Goal: Task Accomplishment & Management: Use online tool/utility

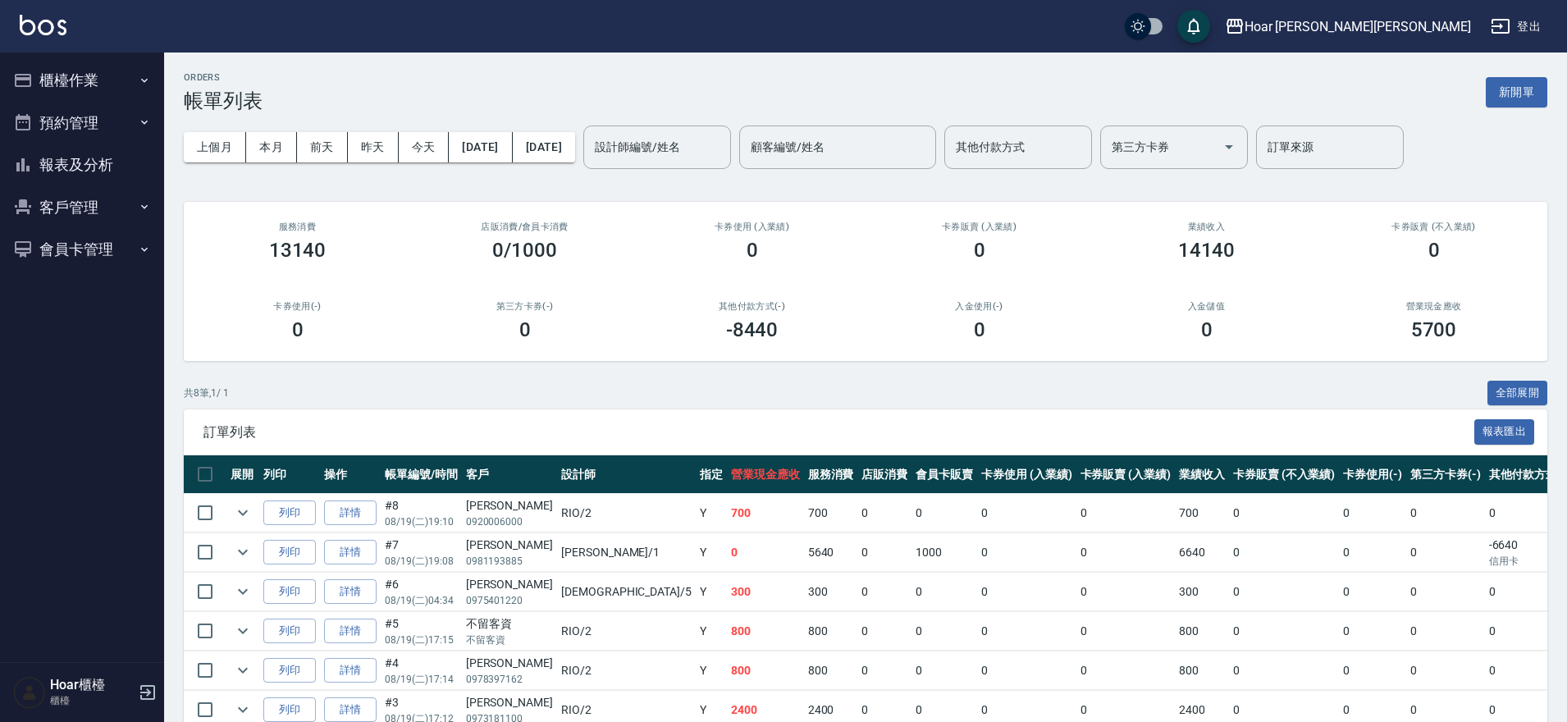
scroll to position [164, 0]
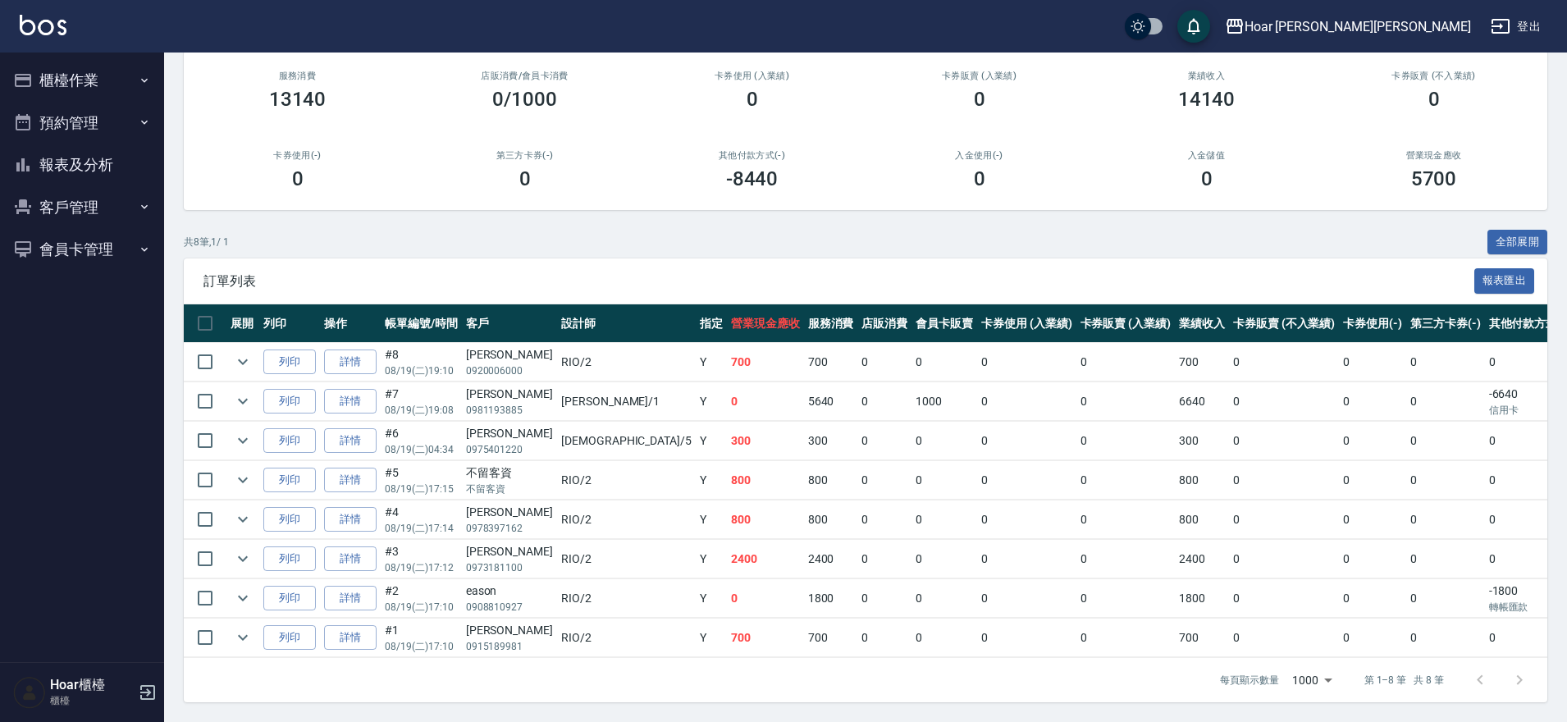
drag, startPoint x: 126, startPoint y: 51, endPoint x: 94, endPoint y: 68, distance: 36.3
click at [126, 52] on div "Hoar [PERSON_NAME][PERSON_NAME] 登出 櫃檯作業 打帳單 帳單列表 掛單列表 現金收支登錄 材料自購登錄 每日結帳 排班表 掃碼…" at bounding box center [783, 285] width 1567 height 873
click at [95, 70] on button "櫃檯作業" at bounding box center [82, 80] width 151 height 43
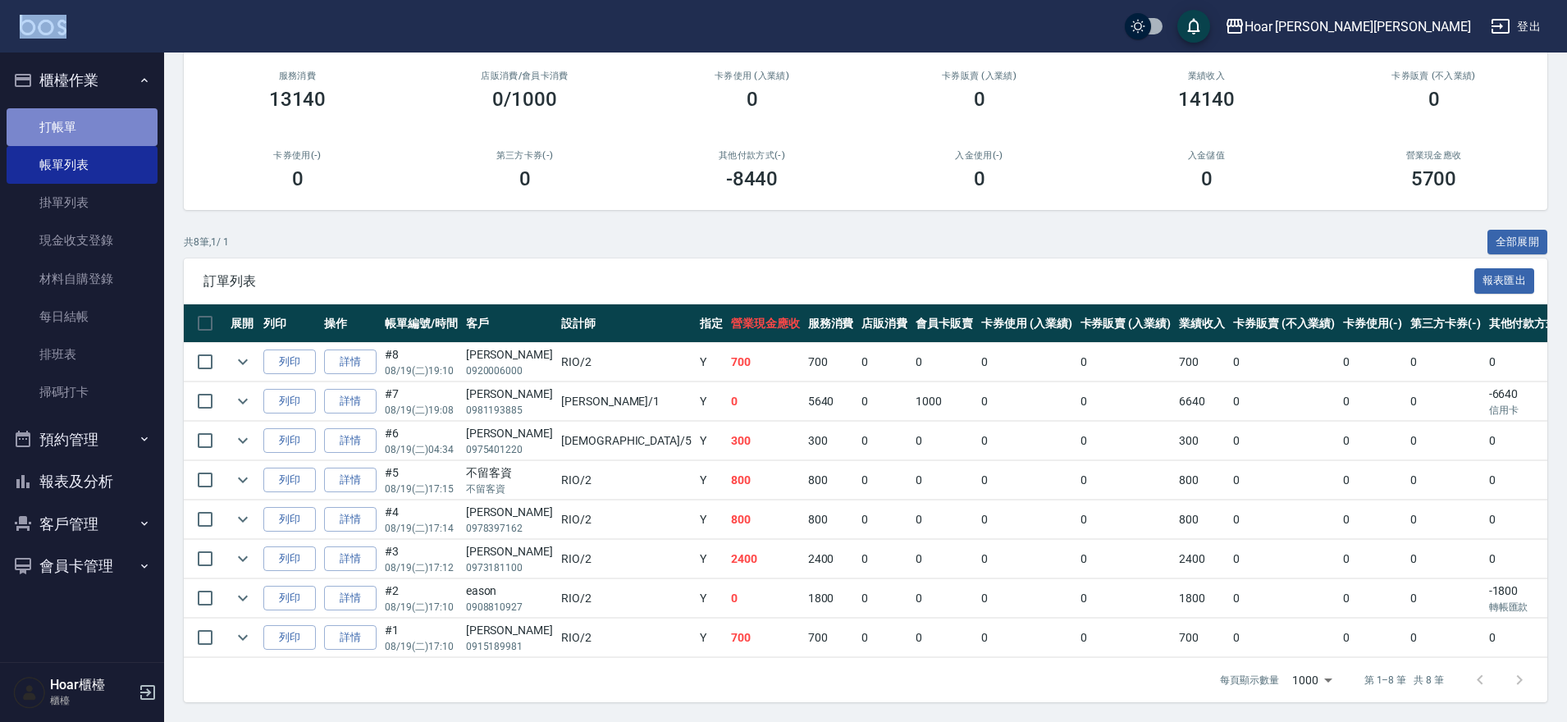
click at [26, 126] on link "打帳單" at bounding box center [82, 127] width 151 height 38
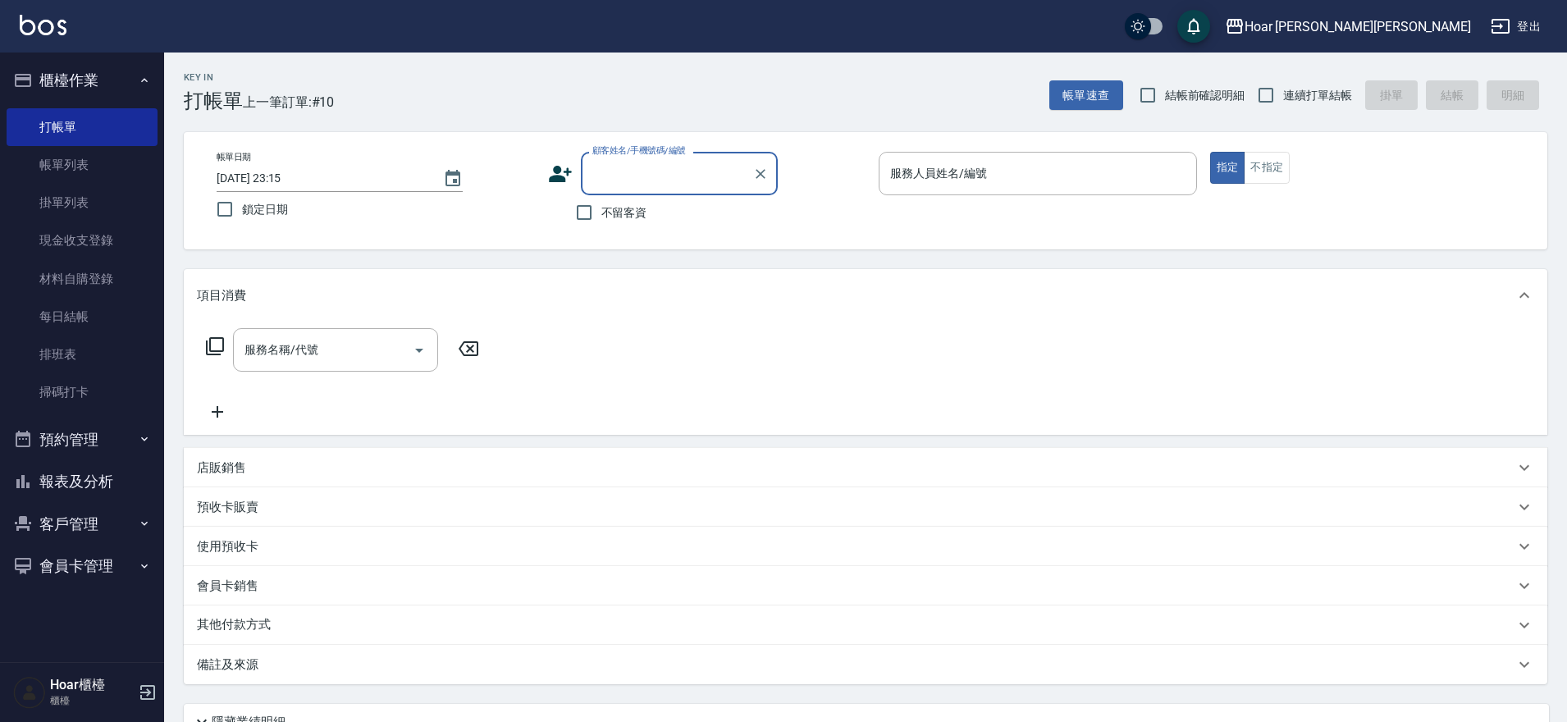
click at [695, 173] on input "顧客姓名/手機號碼/編號" at bounding box center [667, 173] width 158 height 29
drag, startPoint x: 1082, startPoint y: 266, endPoint x: 693, endPoint y: 203, distance: 394.0
click at [1068, 266] on div "Key In 打帳單 上一筆訂單:#10 帳單速查 結帳前確認明細 連續打單結帳 掛單 結帳 明細 帳單日期 [DATE] 23:15 鎖定日期 顧客姓名/手…" at bounding box center [865, 458] width 1403 height 810
drag, startPoint x: 522, startPoint y: 205, endPoint x: 647, endPoint y: 227, distance: 126.7
click at [562, 218] on div "帳單日期 [DATE] 23:15 鎖定日期 顧客姓名/手機號碼/編號 顧客姓名/手機號碼/編號 不留客資 服務人員姓名/編號 服務人員姓名/編號 指定 不指定" at bounding box center [866, 191] width 1324 height 78
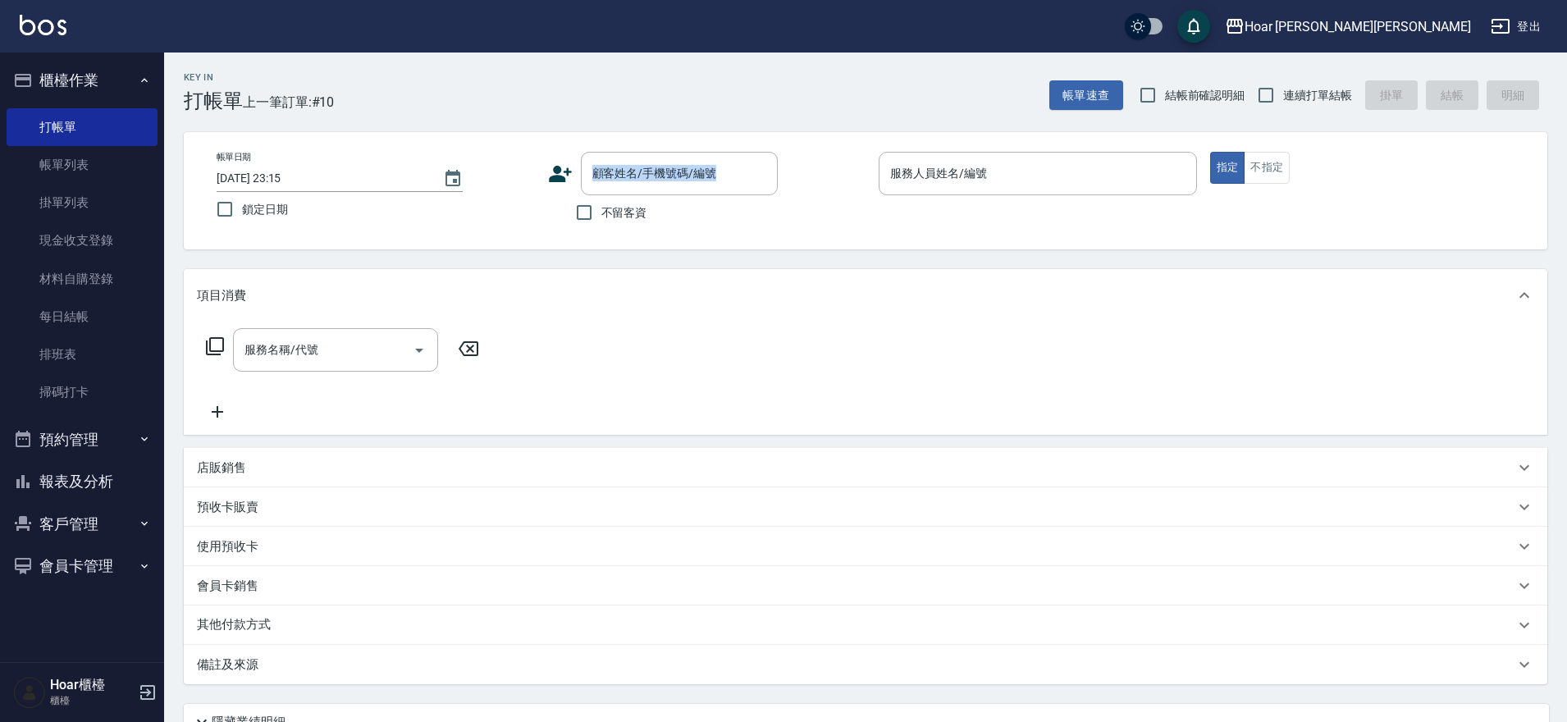
drag, startPoint x: 596, startPoint y: 210, endPoint x: 611, endPoint y: 212, distance: 14.9
click at [597, 211] on input "不留客資" at bounding box center [584, 212] width 34 height 34
checkbox input "true"
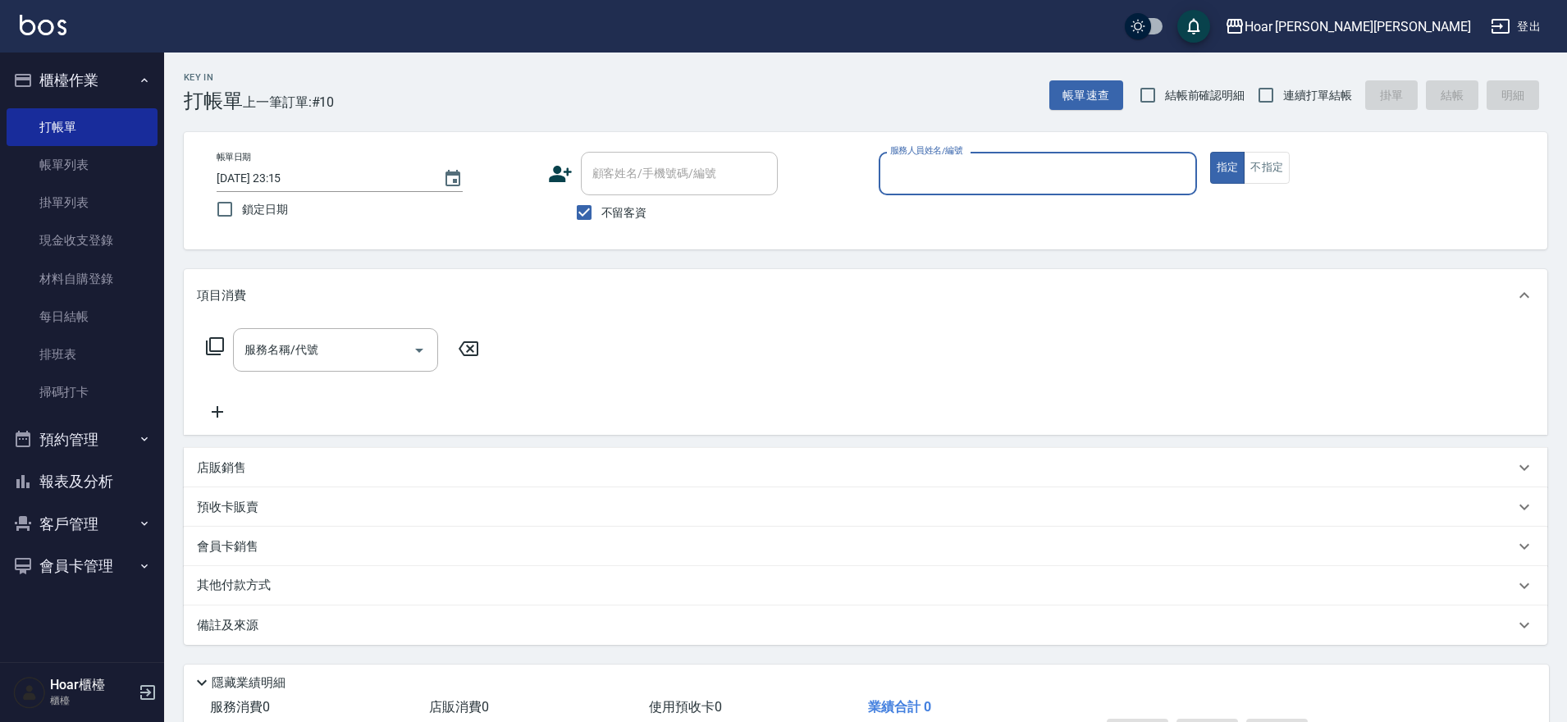
click at [1049, 161] on input "服務人員姓名/編號" at bounding box center [1038, 173] width 304 height 29
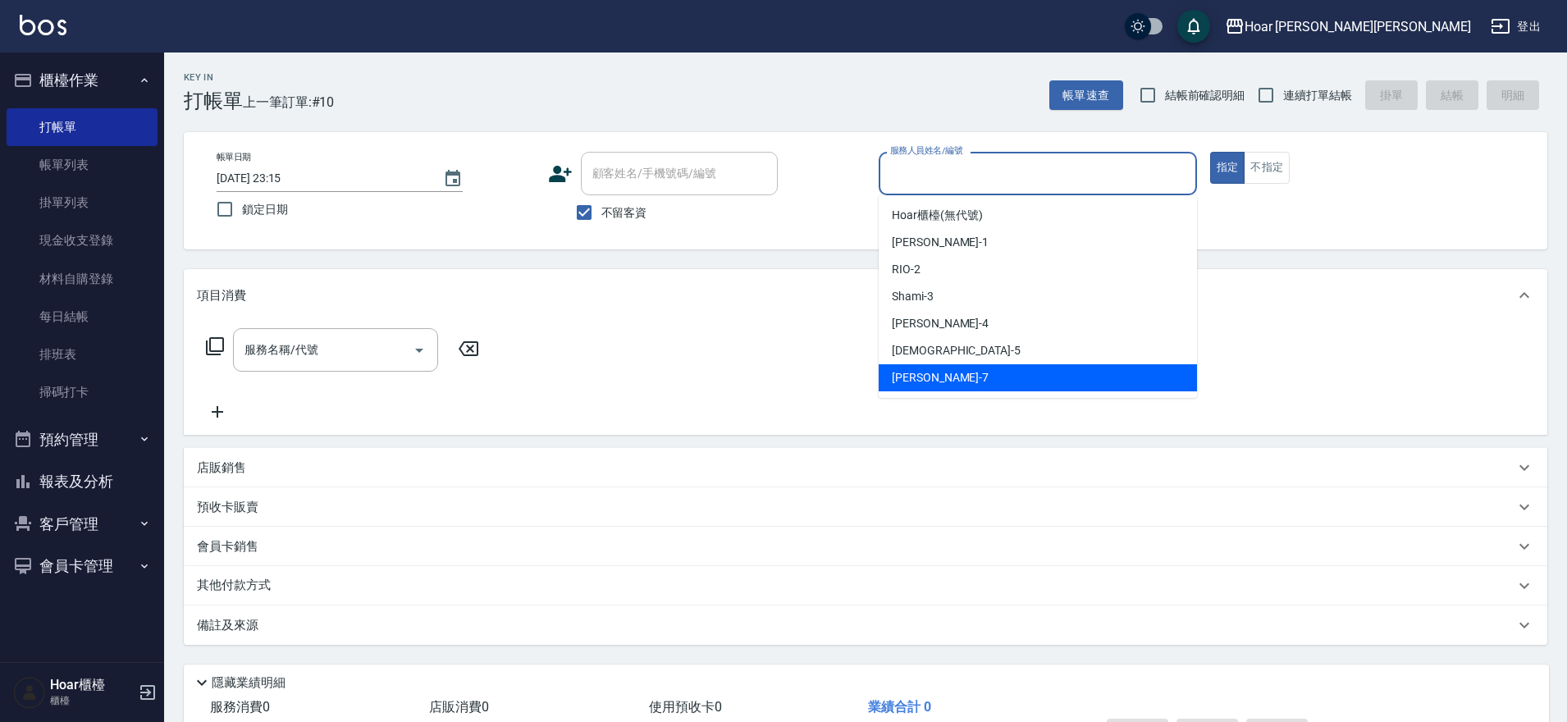
click at [917, 378] on span "[PERSON_NAME] -7" at bounding box center [940, 377] width 97 height 17
type input "[PERSON_NAME]-7"
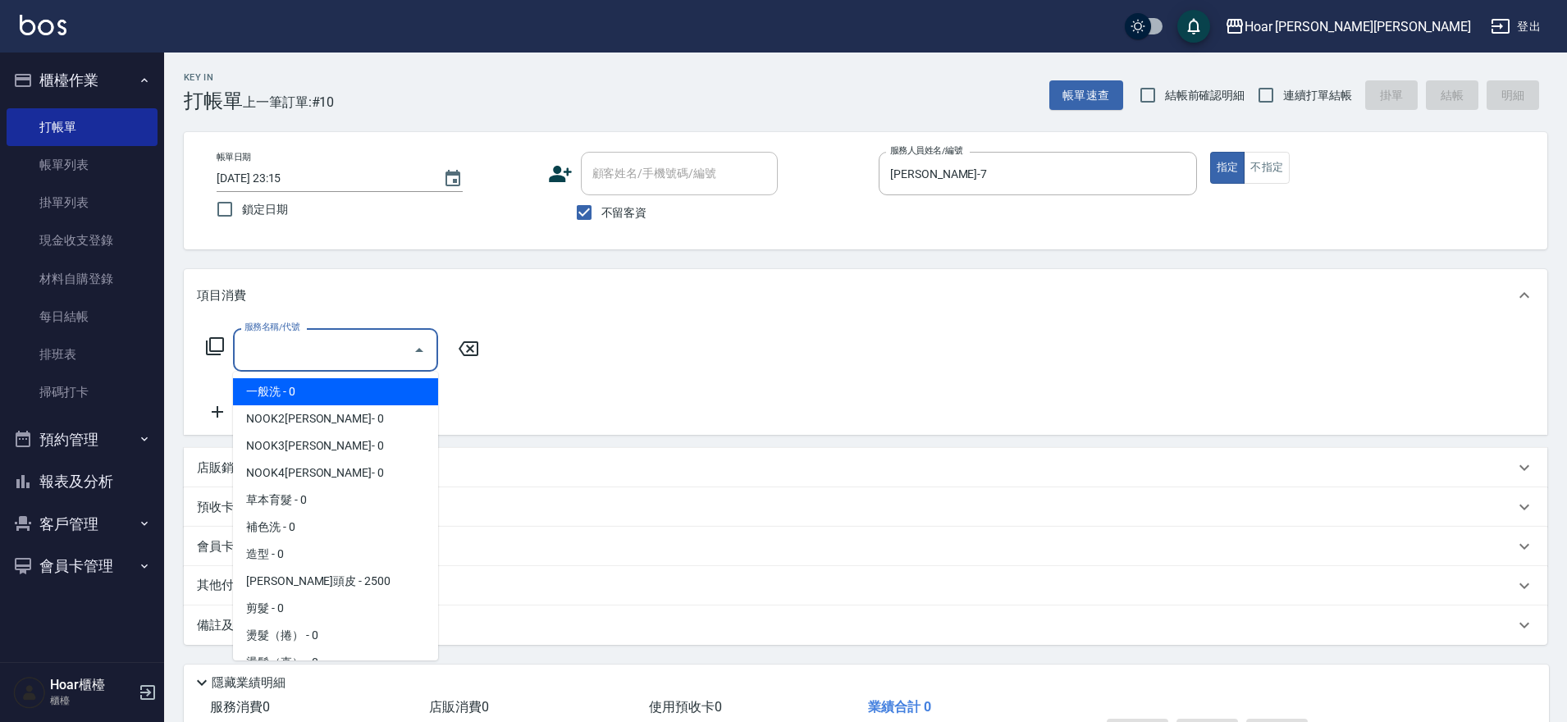
click at [385, 352] on input "服務名稱/代號" at bounding box center [323, 350] width 166 height 29
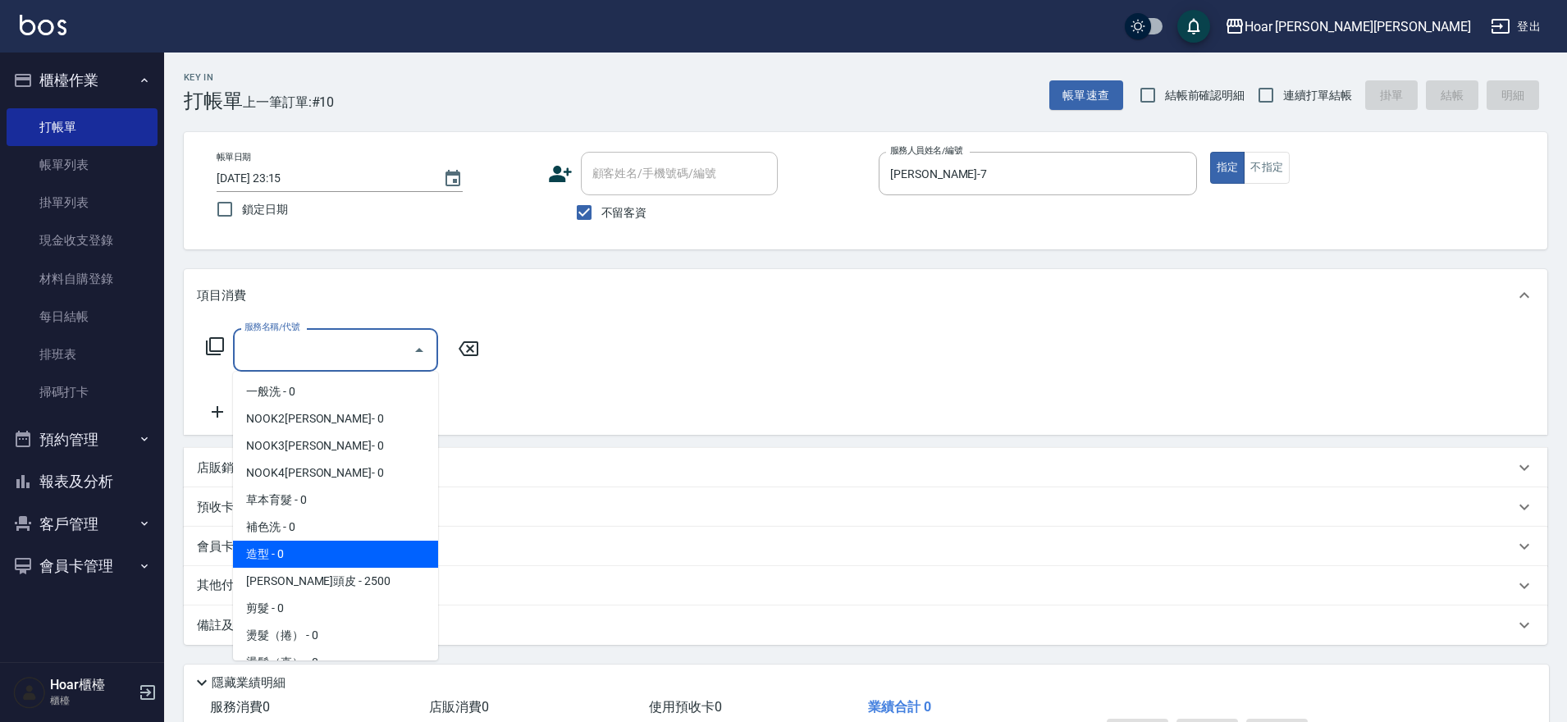
click at [284, 546] on span "造型 - 0" at bounding box center [335, 554] width 205 height 27
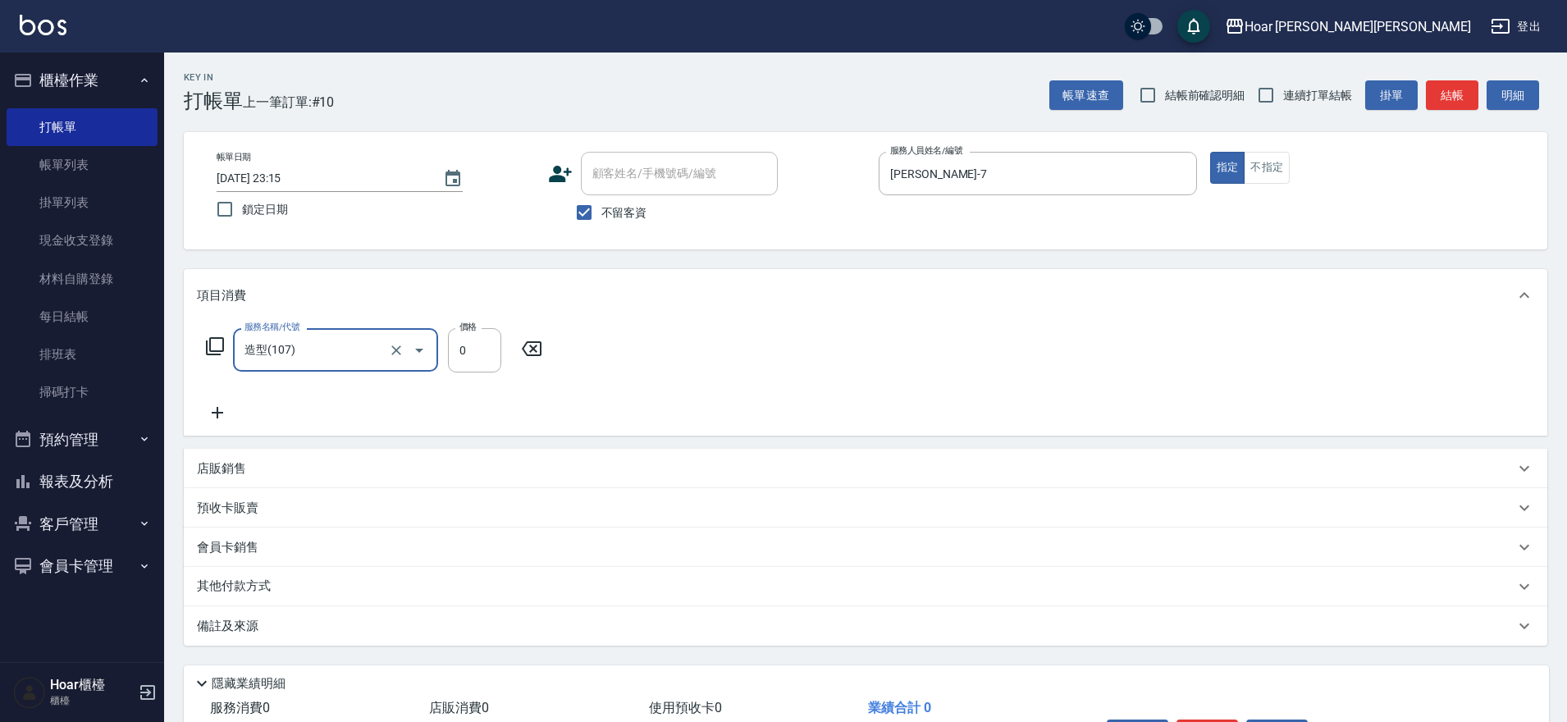
type input "造型(107)"
click at [487, 357] on input "0" at bounding box center [474, 350] width 53 height 44
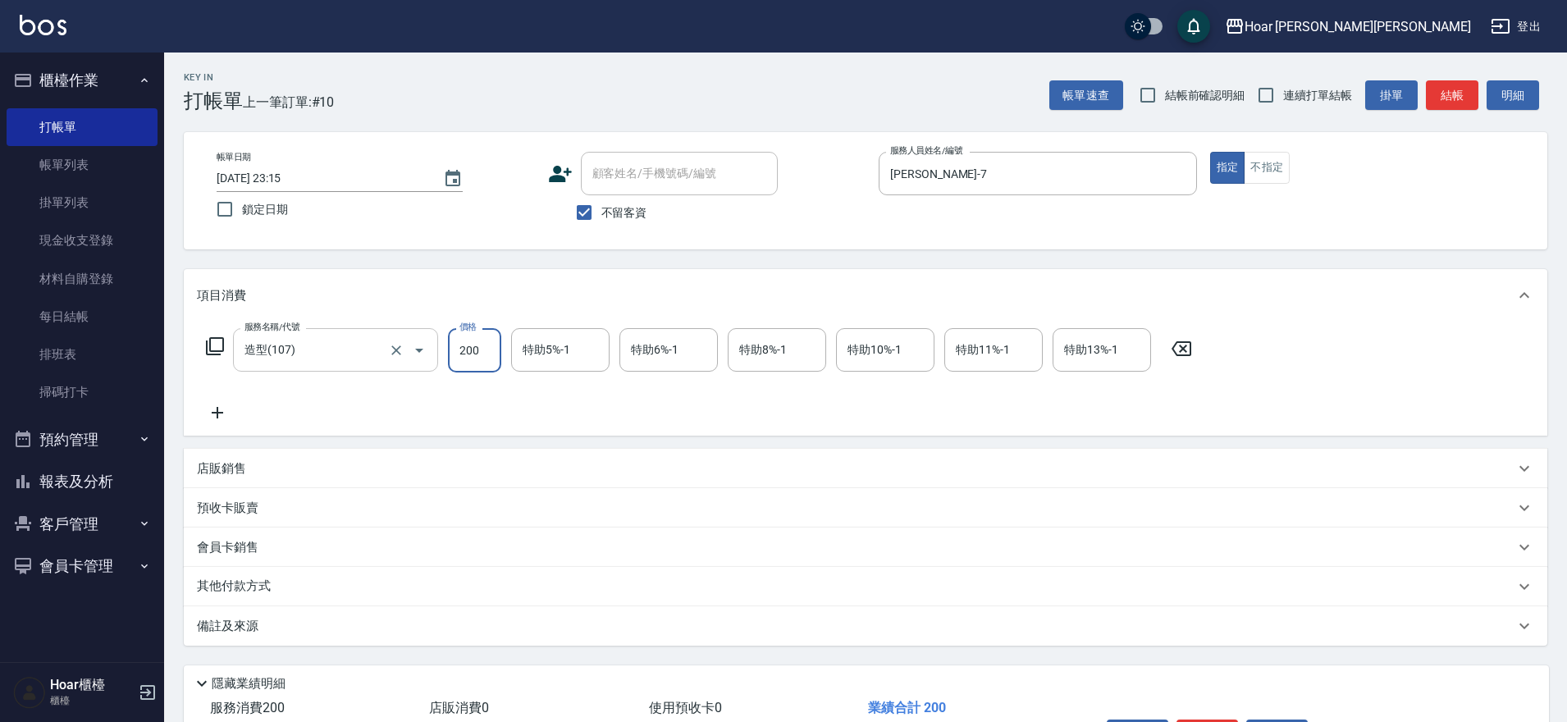
type input "200"
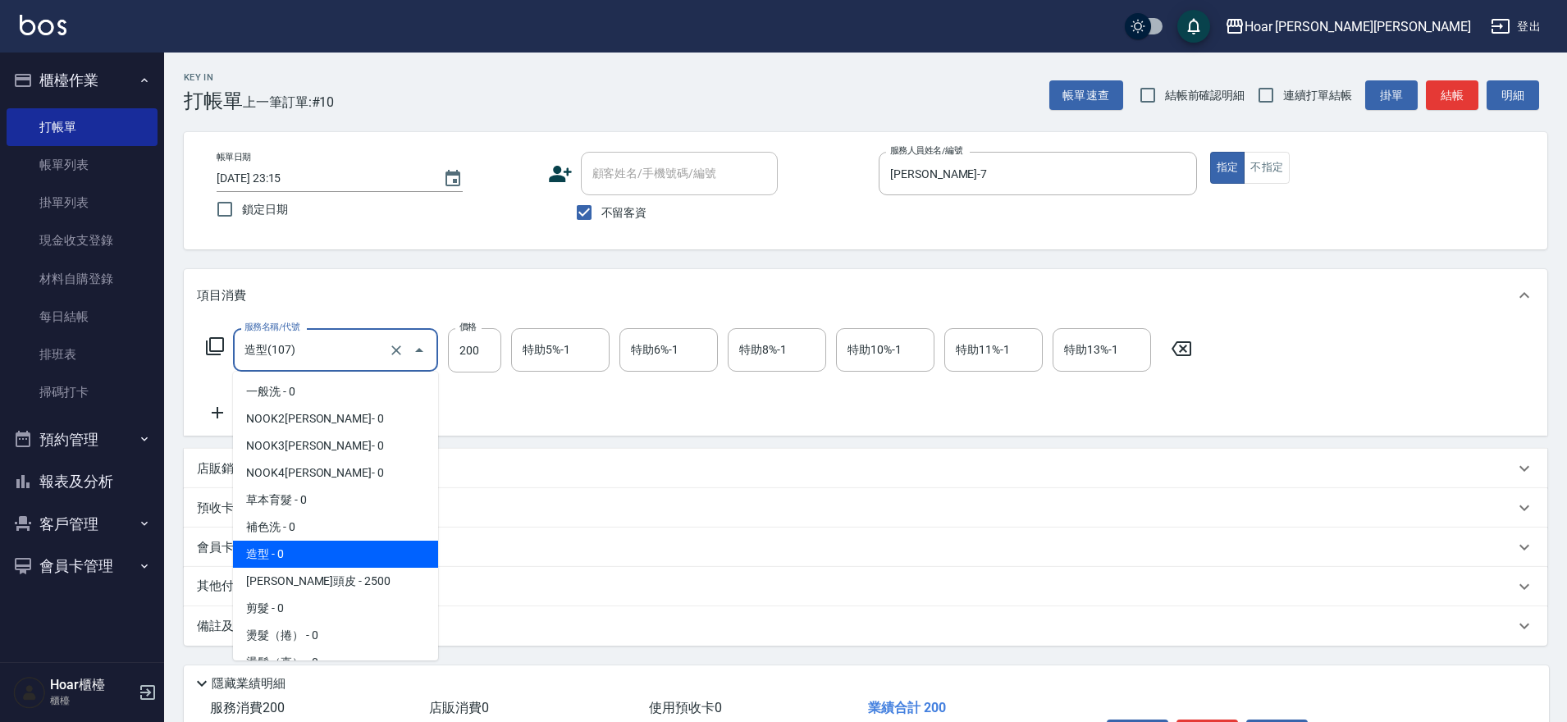
drag, startPoint x: 328, startPoint y: 347, endPoint x: 325, endPoint y: 364, distance: 16.7
click at [328, 348] on input "造型(107)" at bounding box center [312, 350] width 144 height 29
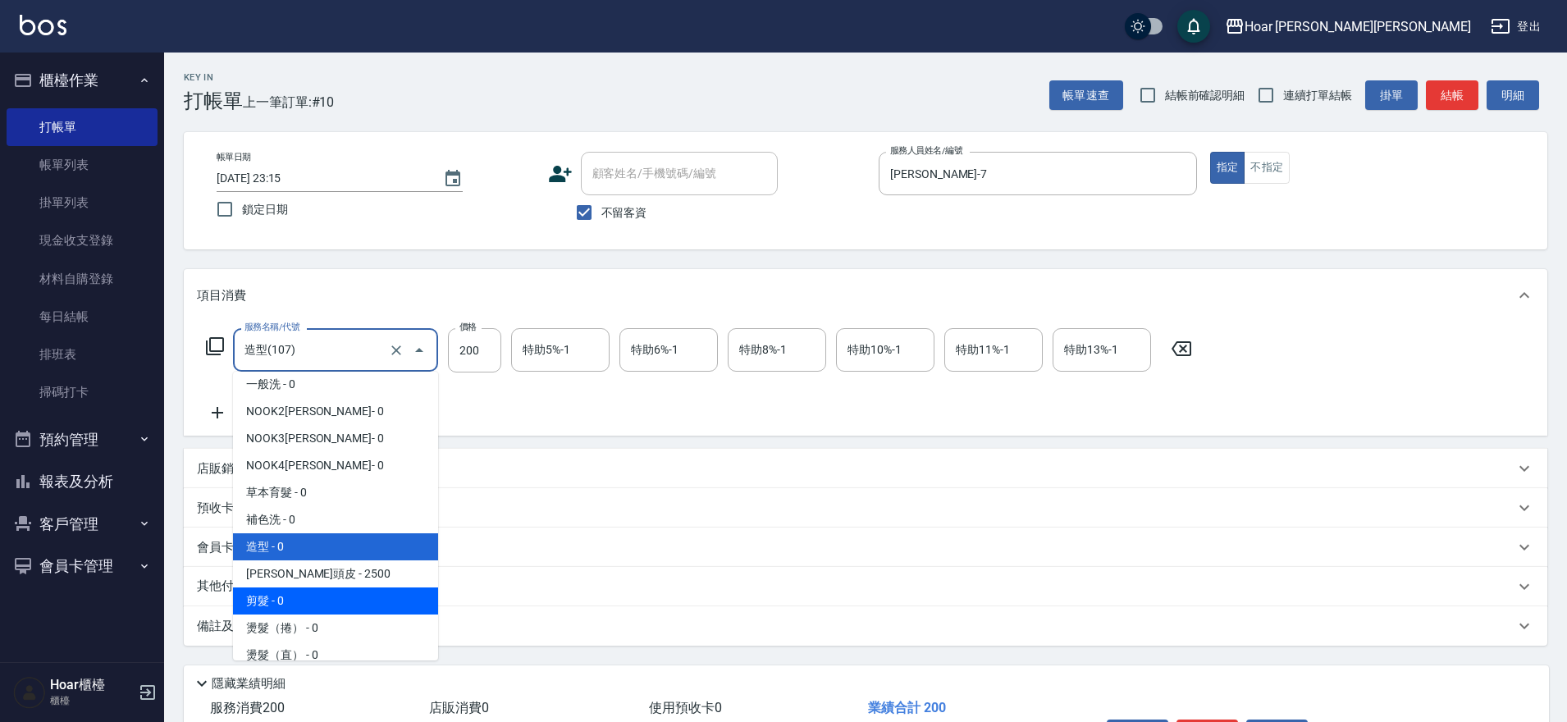
drag, startPoint x: 298, startPoint y: 593, endPoint x: 328, endPoint y: 579, distance: 33.8
click at [301, 593] on span "剪髮 - 0" at bounding box center [335, 601] width 205 height 27
type input "剪髮(201)"
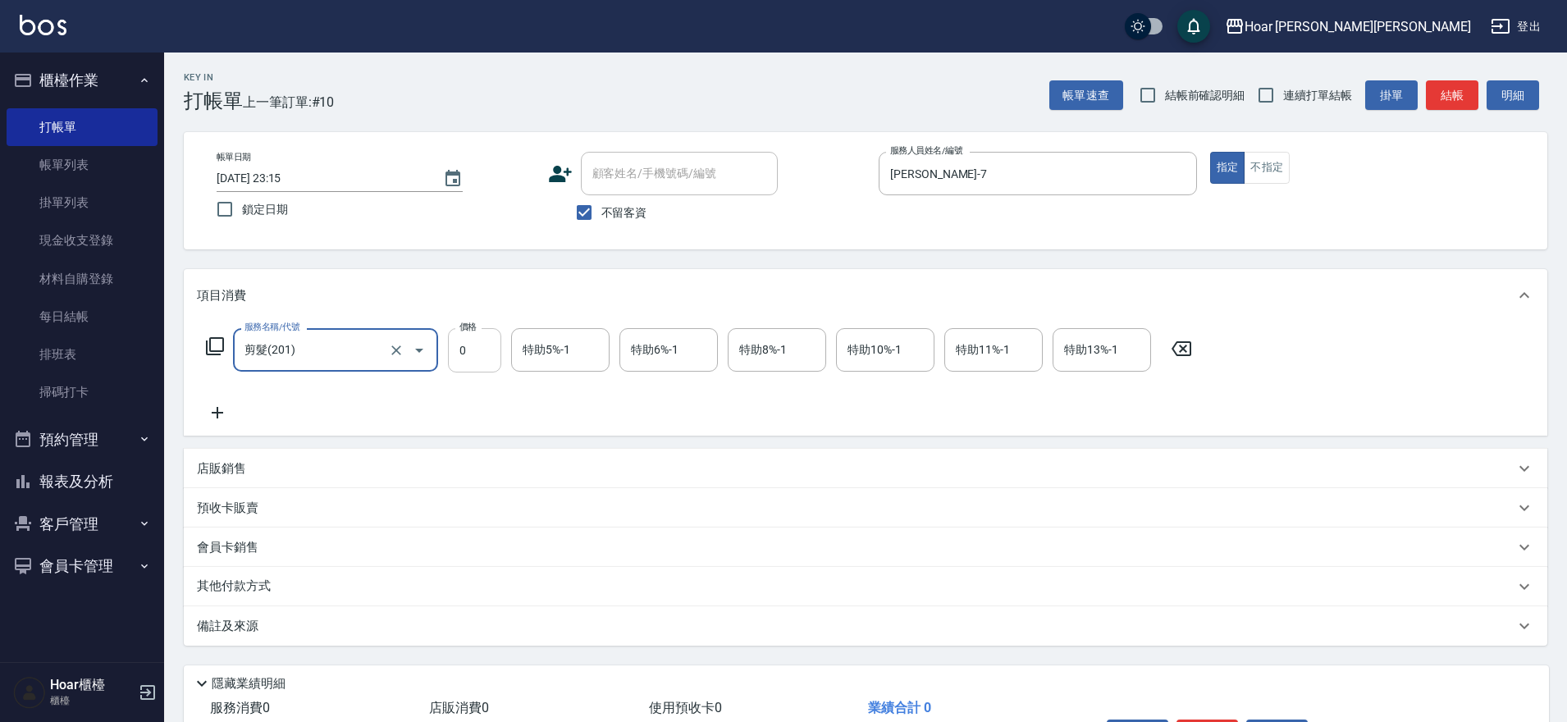
click at [470, 360] on input "0" at bounding box center [474, 350] width 53 height 44
type input "200"
click at [889, 419] on div "服務名稱/代號 剪髮(201) 服務名稱/代號 價格 200 價格 特助5%-1 特助5%-1 特助6%-1 特助6%-1 特助8%-1 特助8%-1 特助1…" at bounding box center [699, 375] width 1005 height 94
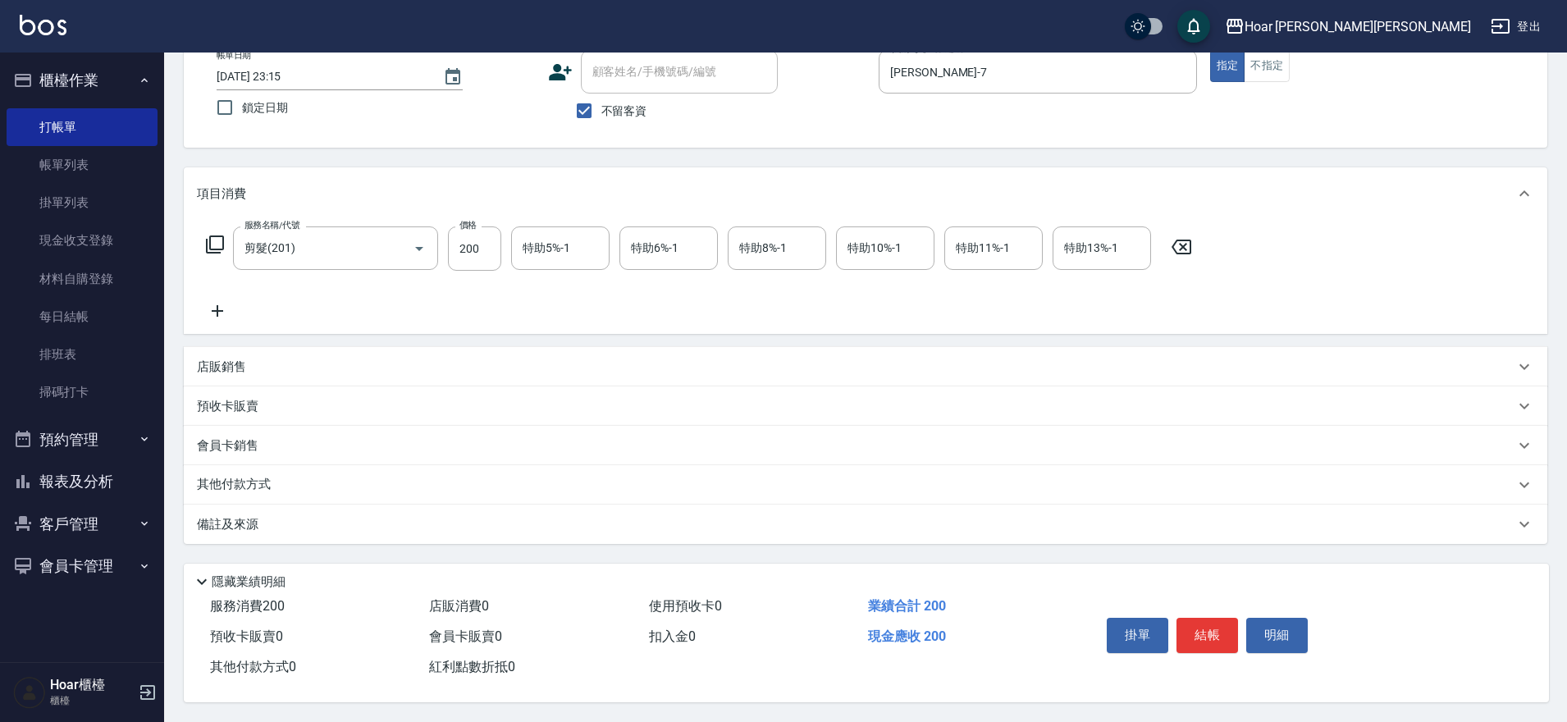
click at [1201, 620] on button "結帳" at bounding box center [1208, 635] width 62 height 34
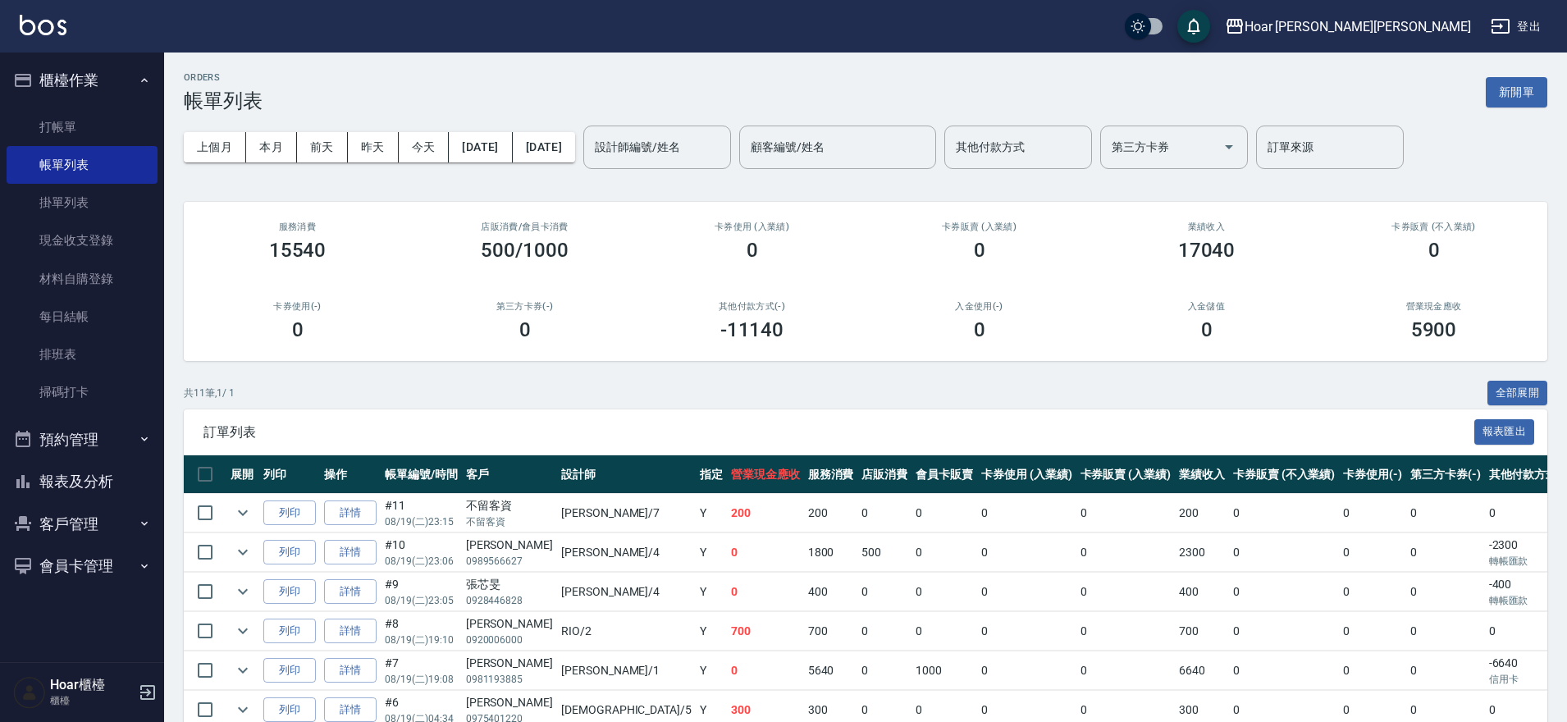
drag, startPoint x: 638, startPoint y: 510, endPoint x: 577, endPoint y: 517, distance: 62.0
click at [727, 510] on td "200" at bounding box center [765, 513] width 77 height 39
click at [351, 524] on link "詳情" at bounding box center [350, 513] width 53 height 25
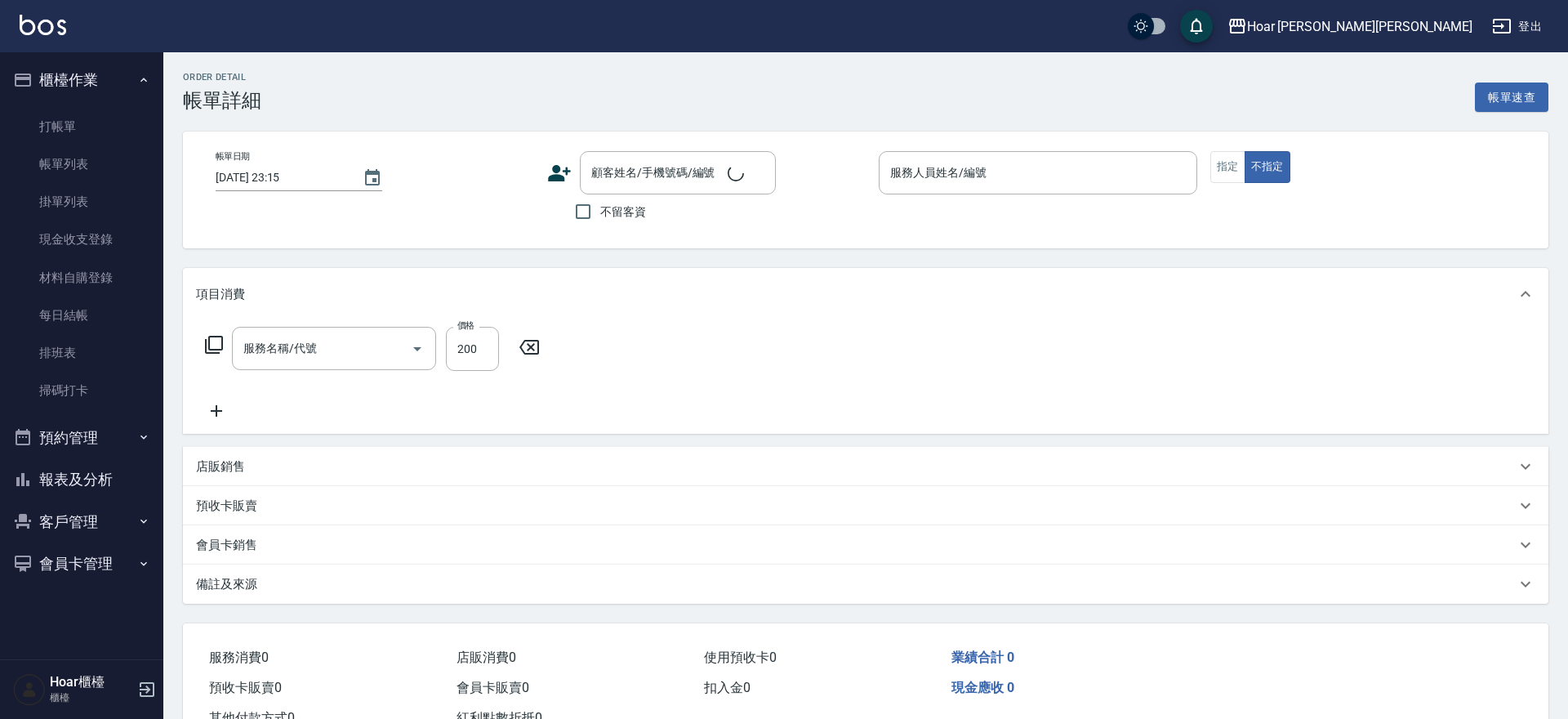
checkbox input "true"
type input "[PERSON_NAME]-7"
type input "剪髮(201)"
